Goal: Information Seeking & Learning: Check status

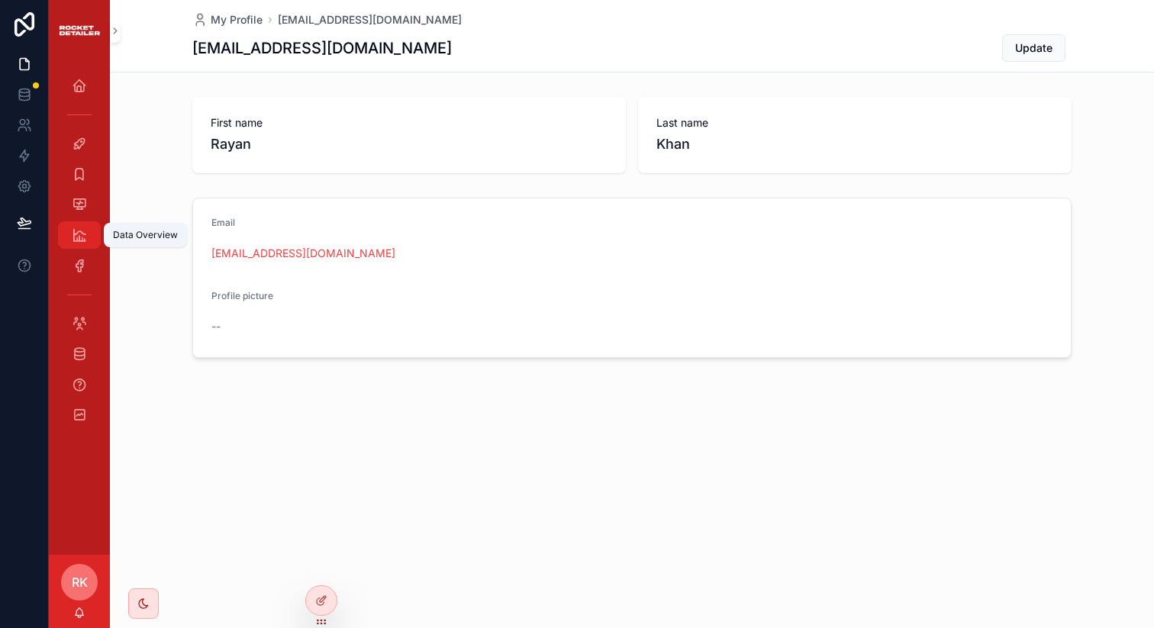
click at [86, 232] on icon "scrollable content" at bounding box center [79, 234] width 15 height 15
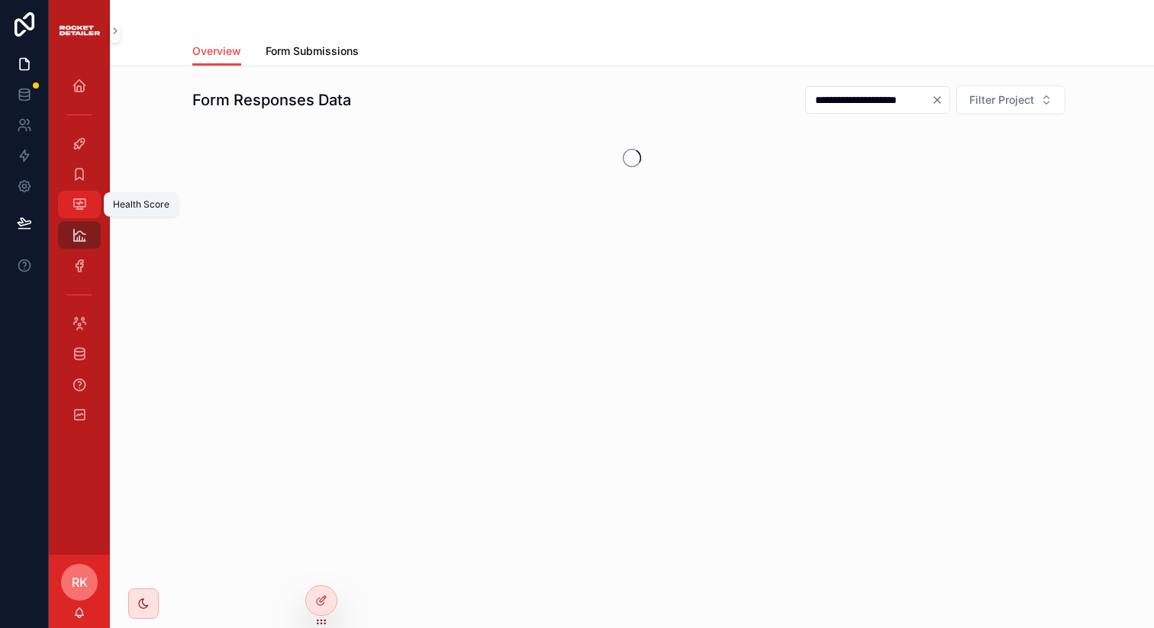
click at [72, 203] on icon "scrollable content" at bounding box center [79, 204] width 15 height 15
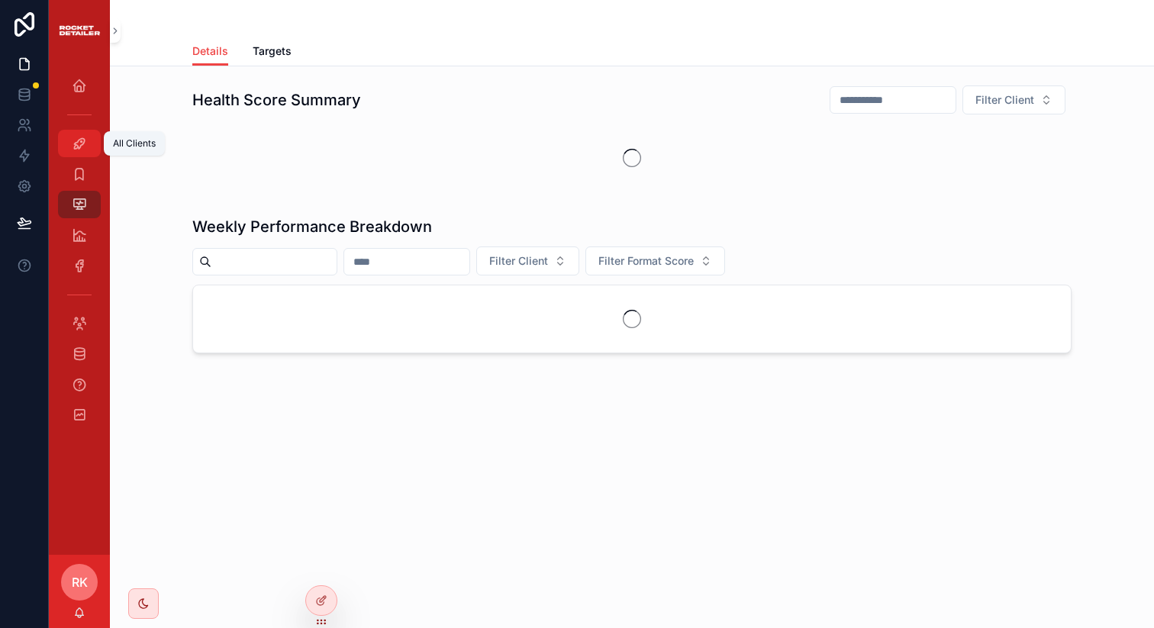
click at [89, 133] on div "All Clients" at bounding box center [79, 143] width 24 height 24
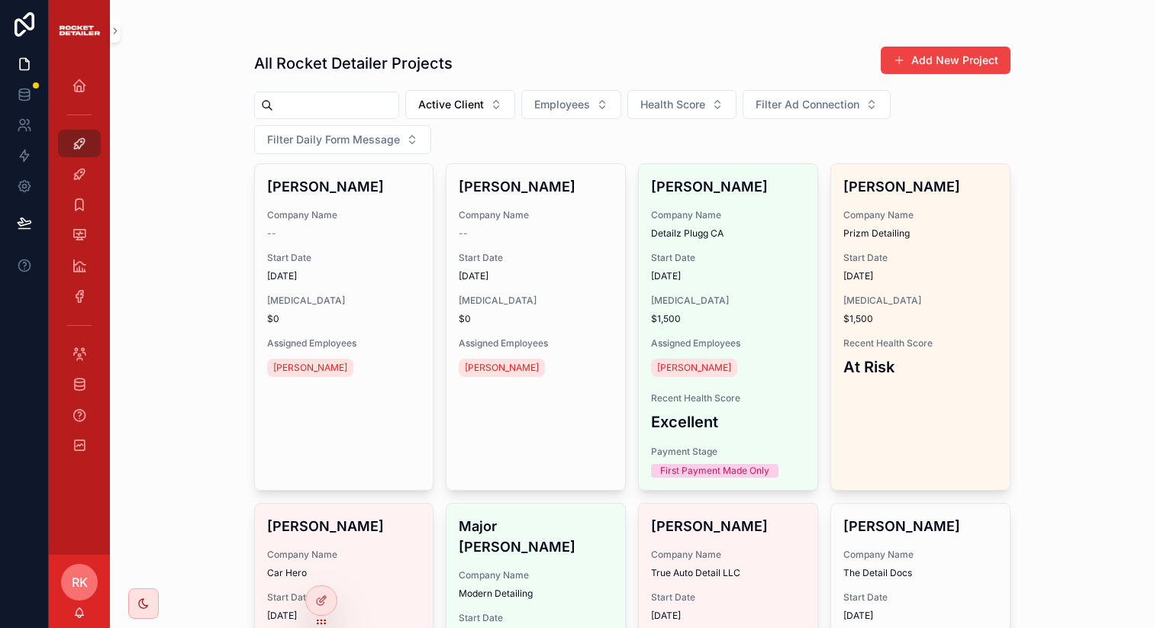
click at [295, 114] on input "scrollable content" at bounding box center [335, 105] width 125 height 21
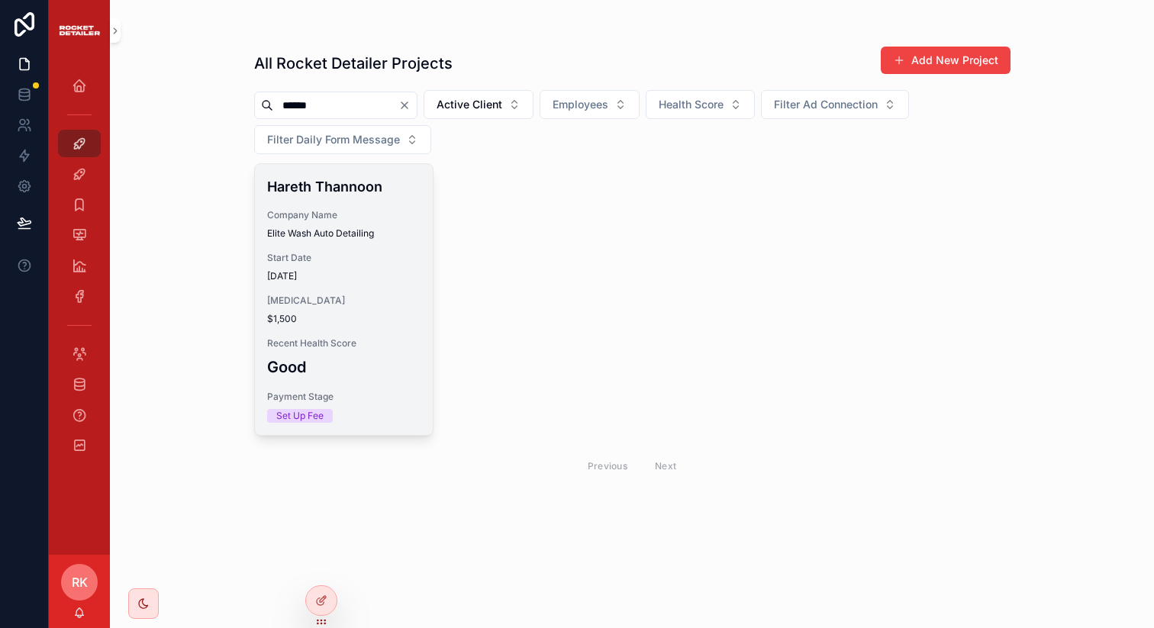
type input "******"
click at [347, 292] on div "Hareth Thannoon Company Name Elite Wash Auto Detailing Start Date [DATE] [MEDIC…" at bounding box center [344, 299] width 179 height 271
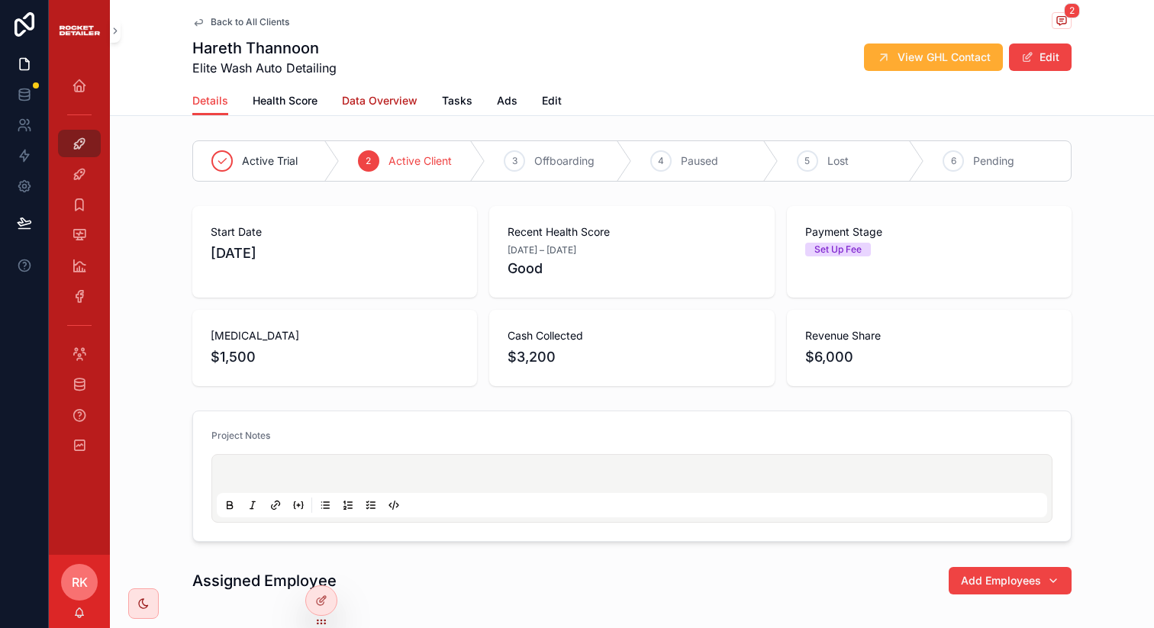
click at [366, 108] on span "Data Overview" at bounding box center [380, 100] width 76 height 15
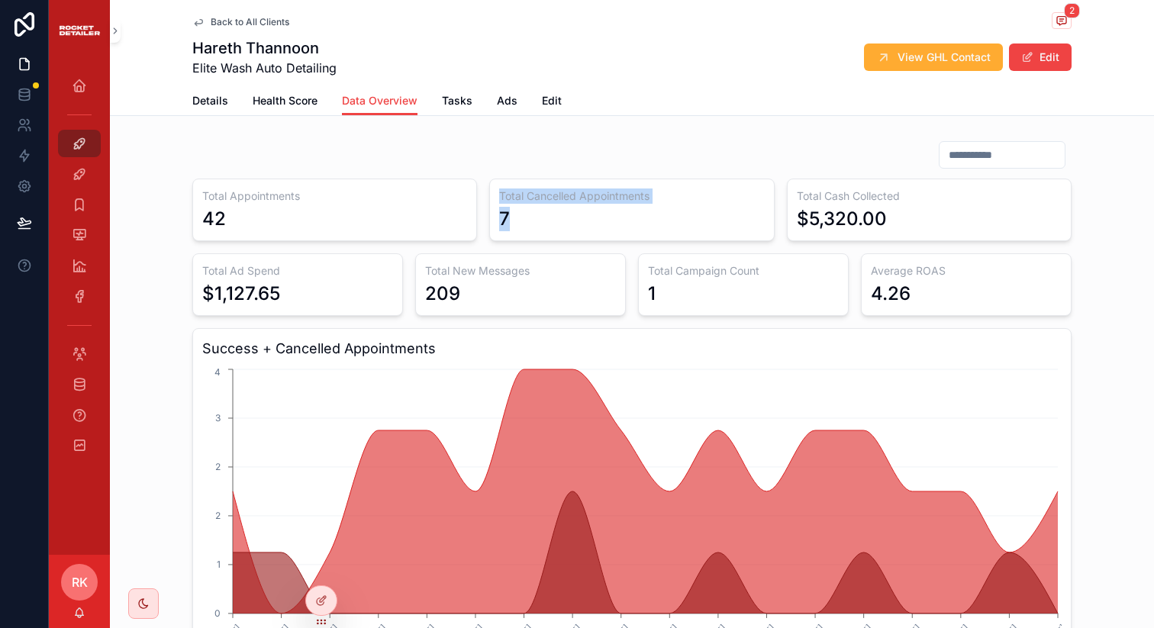
drag, startPoint x: 538, startPoint y: 228, endPoint x: 478, endPoint y: 228, distance: 60.3
click at [478, 228] on div "Total Appointments 42 Total Cancelled Appointments 7 Total Cash Collected $5,32…" at bounding box center [631, 600] width 879 height 843
drag, startPoint x: 916, startPoint y: 224, endPoint x: 815, endPoint y: 224, distance: 101.5
click at [815, 224] on div "$5,320.00" at bounding box center [929, 219] width 265 height 24
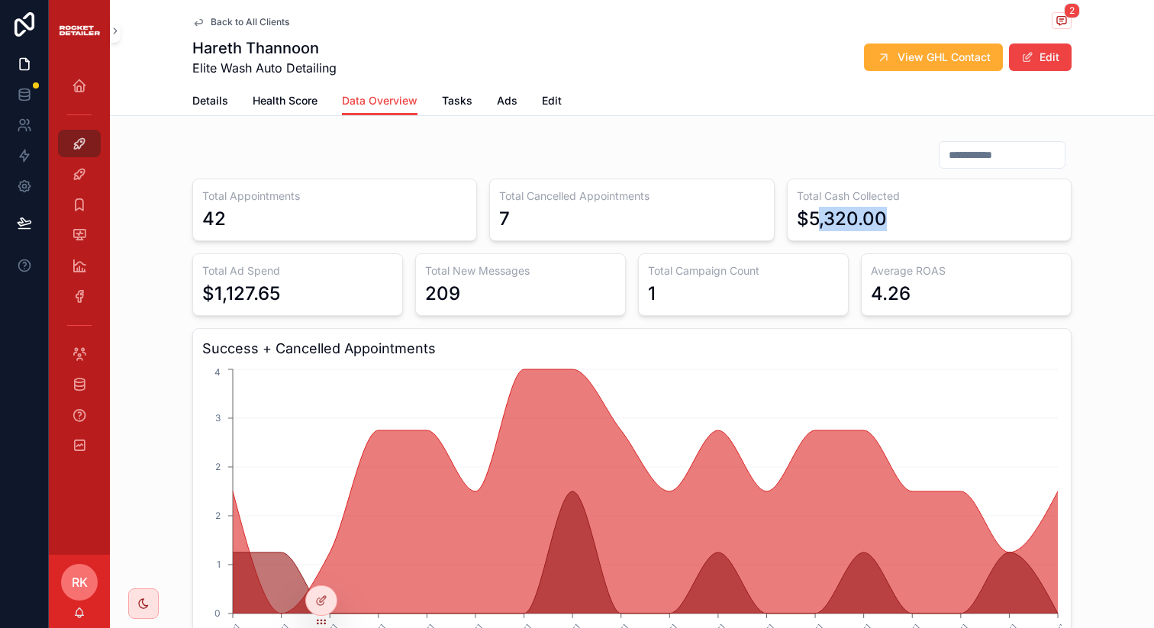
click at [815, 224] on div "$5,320.00" at bounding box center [842, 219] width 90 height 24
